Goal: Task Accomplishment & Management: Complete application form

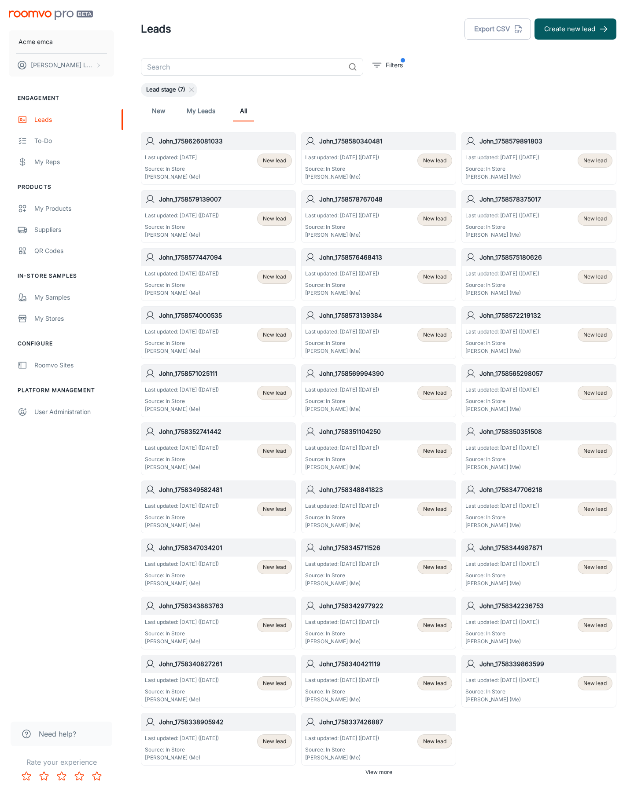
click at [575, 29] on button "Create new lead" at bounding box center [575, 28] width 82 height 21
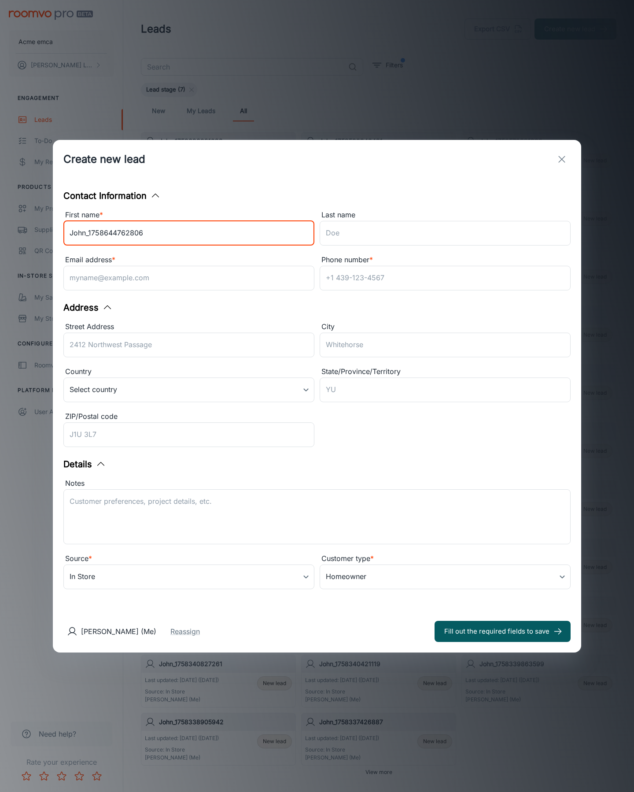
type input "John_1758644762806"
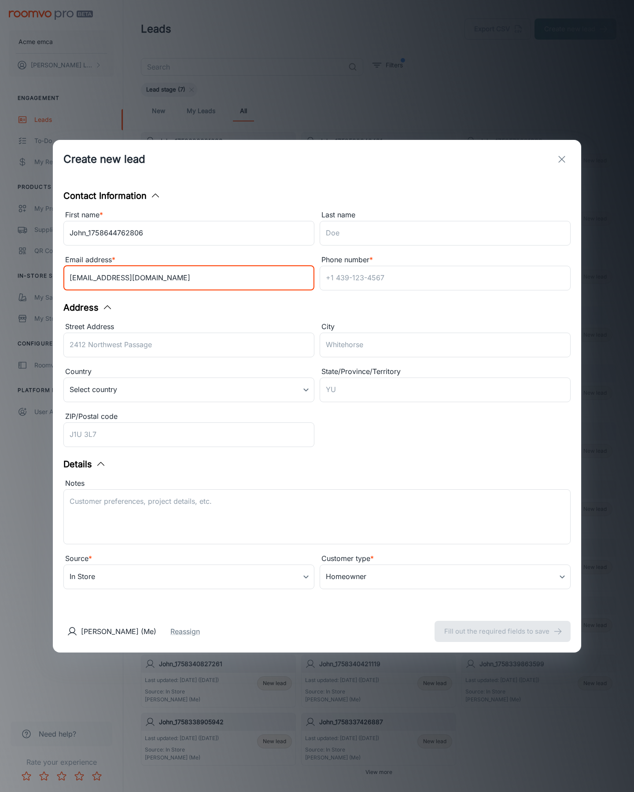
type input "[EMAIL_ADDRESS][DOMAIN_NAME]"
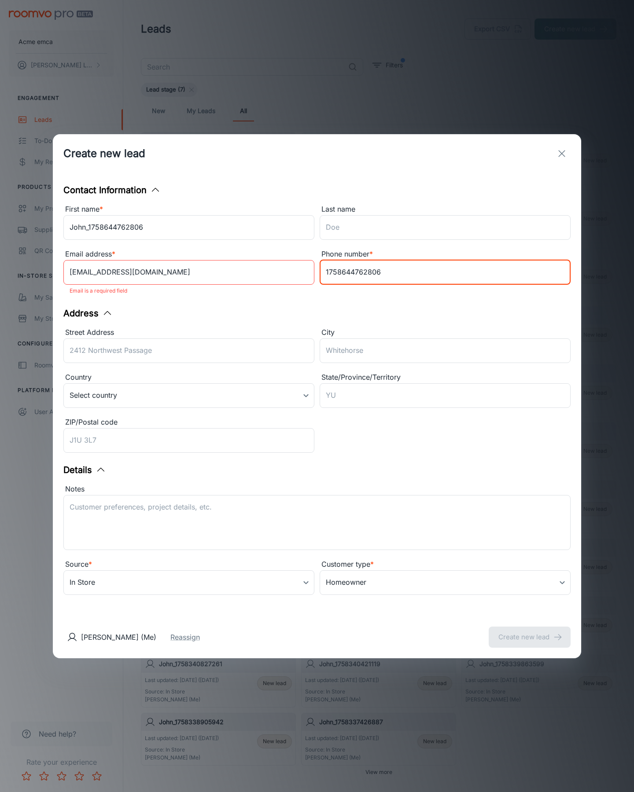
type input "1758644762806"
click at [530, 631] on button "Create new lead" at bounding box center [530, 637] width 82 height 21
